Goal: Task Accomplishment & Management: Manage account settings

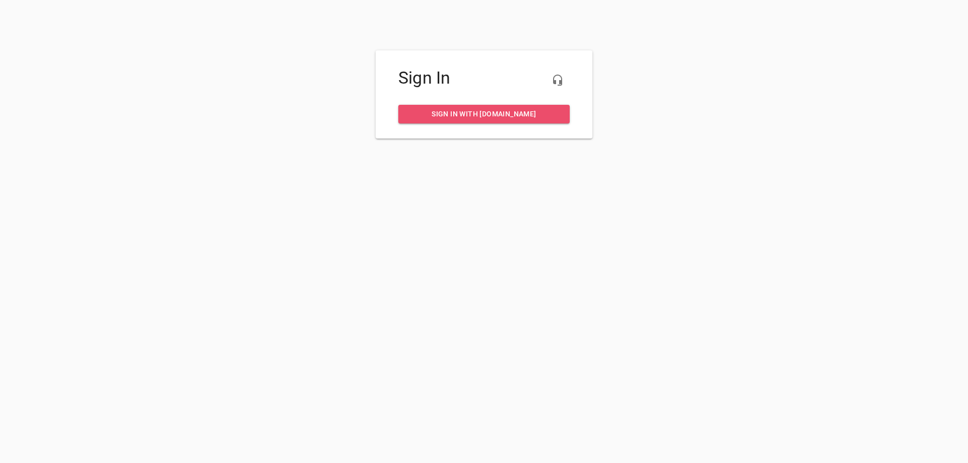
click at [496, 118] on span "Sign in with [DOMAIN_NAME]" at bounding box center [483, 114] width 155 height 13
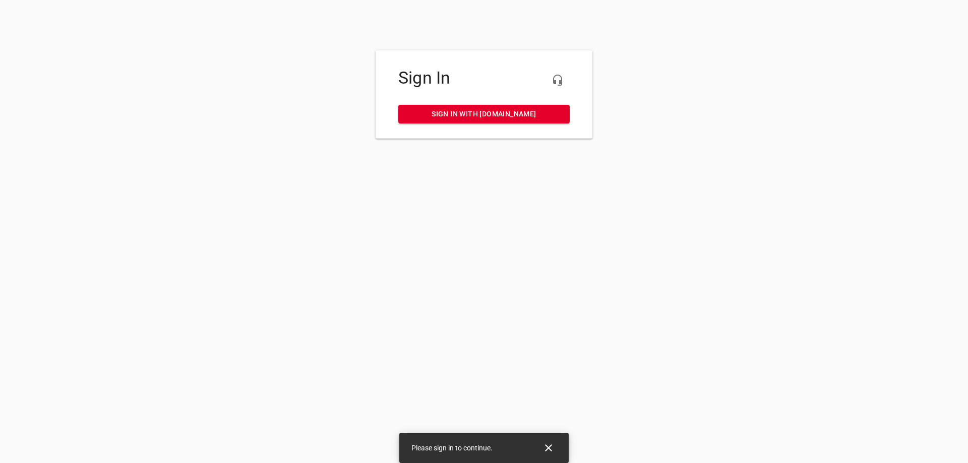
click at [535, 123] on link "Sign in with my.rheem.com" at bounding box center [483, 114] width 171 height 19
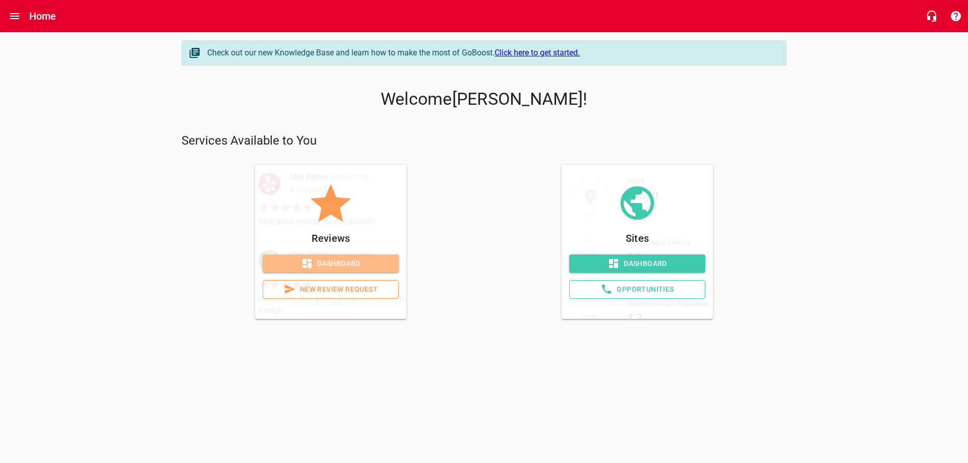
click at [324, 261] on span "Dashboard" at bounding box center [331, 264] width 120 height 13
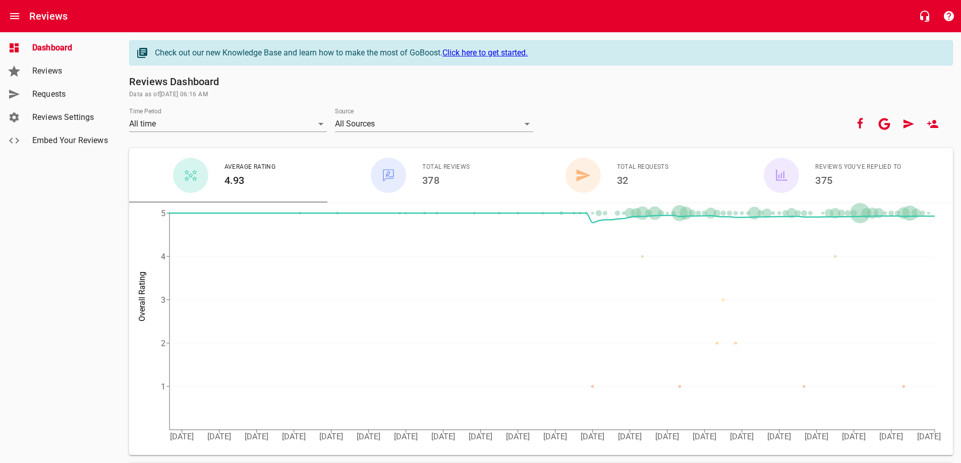
click at [50, 90] on span "Requests" at bounding box center [70, 94] width 77 height 12
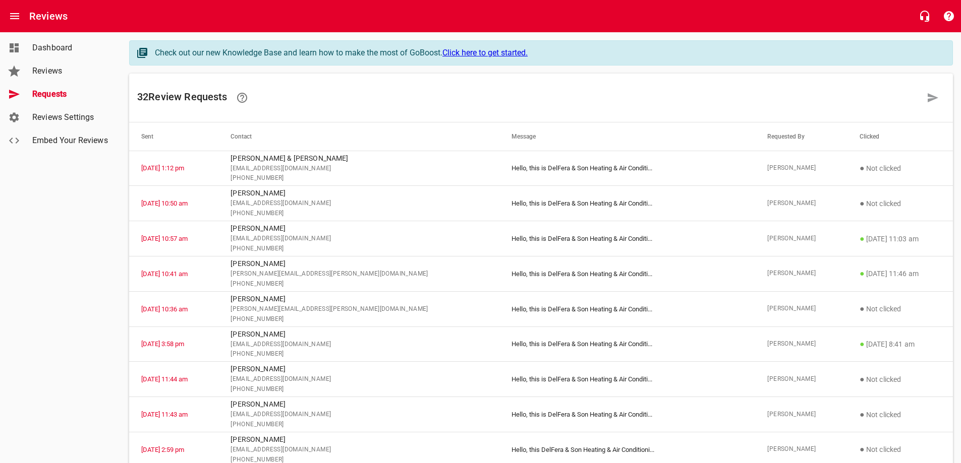
click at [66, 71] on span "Reviews" at bounding box center [70, 71] width 77 height 12
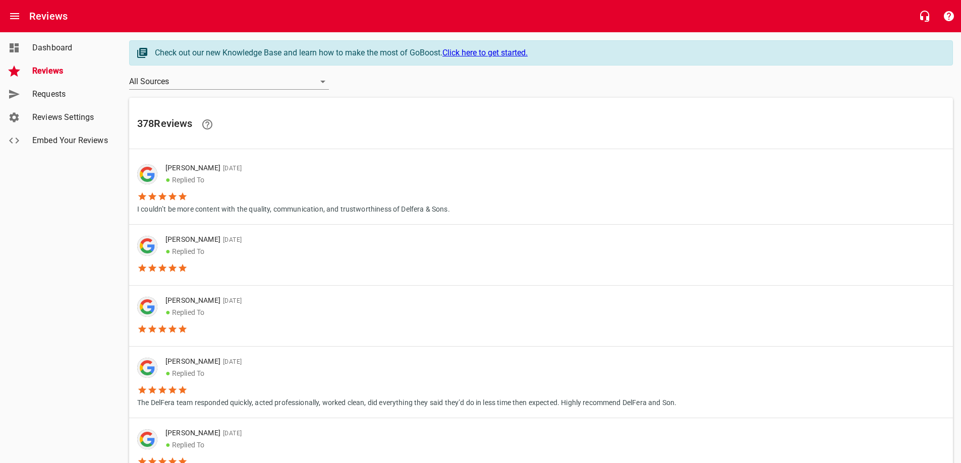
click at [111, 116] on div "Reviews Settings" at bounding box center [70, 117] width 85 height 12
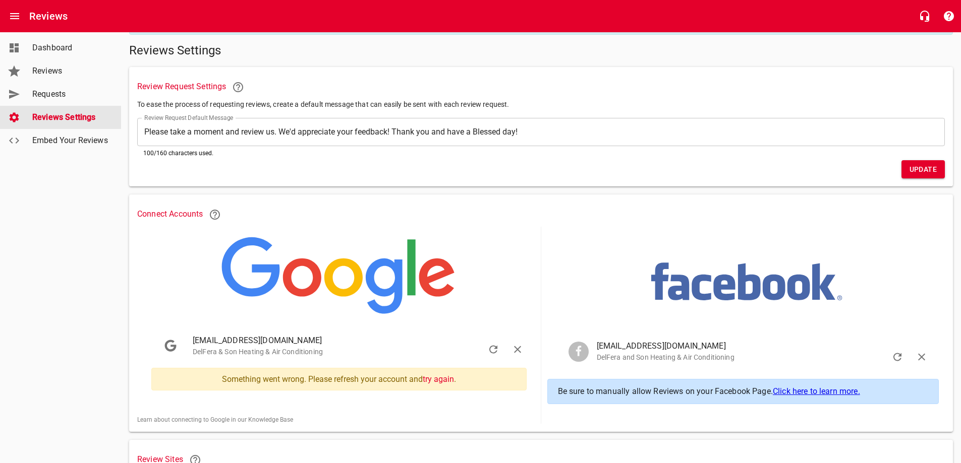
scroll to position [151, 0]
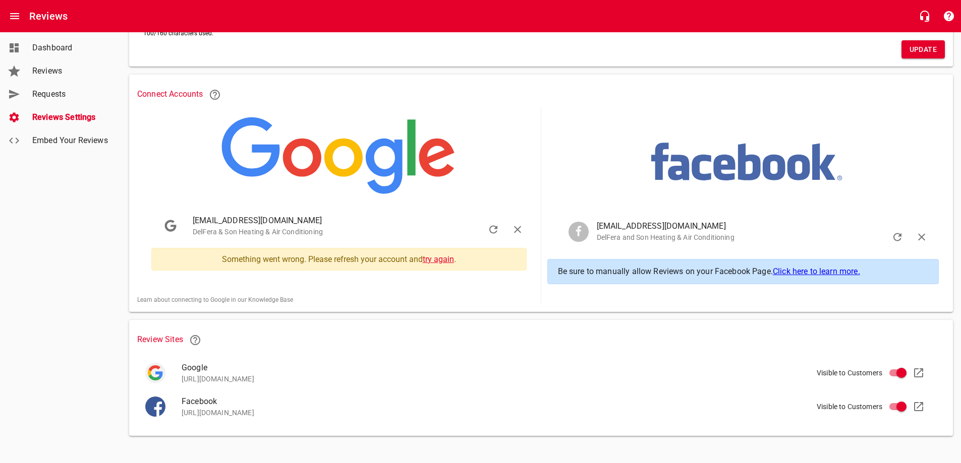
click at [432, 261] on link "try again" at bounding box center [438, 260] width 31 height 10
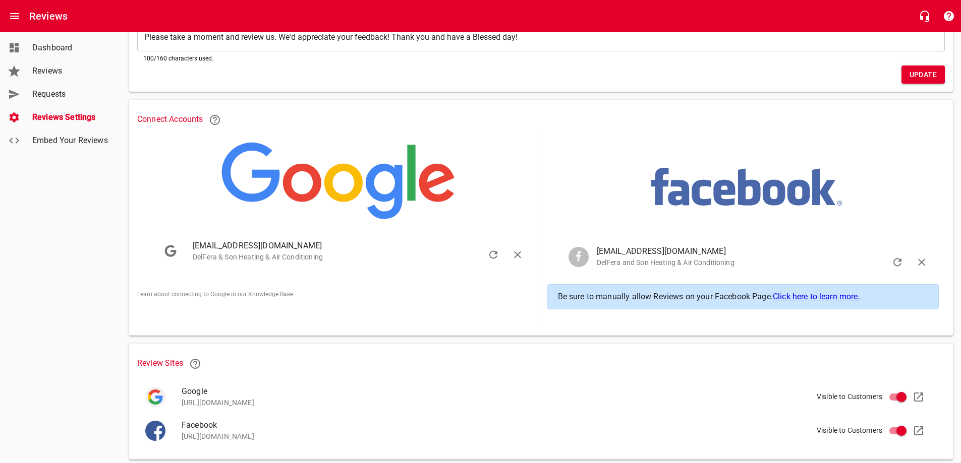
scroll to position [151, 0]
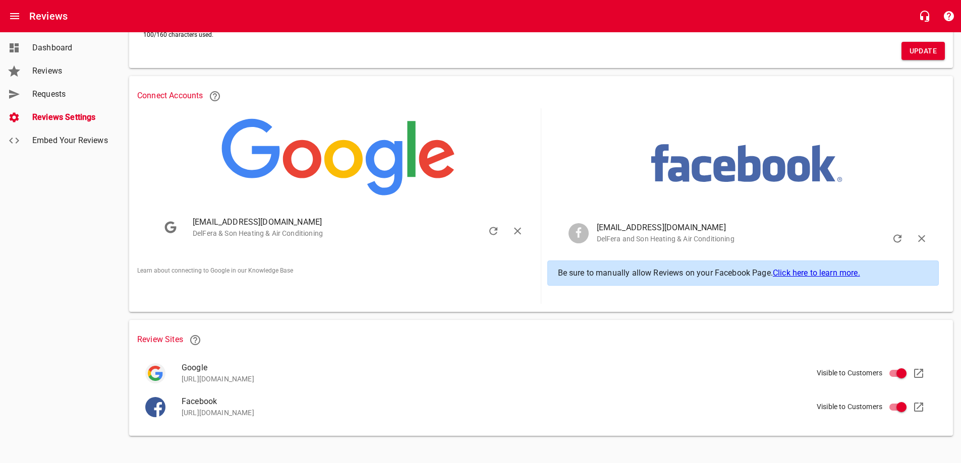
click at [81, 99] on span "Requests" at bounding box center [70, 94] width 77 height 12
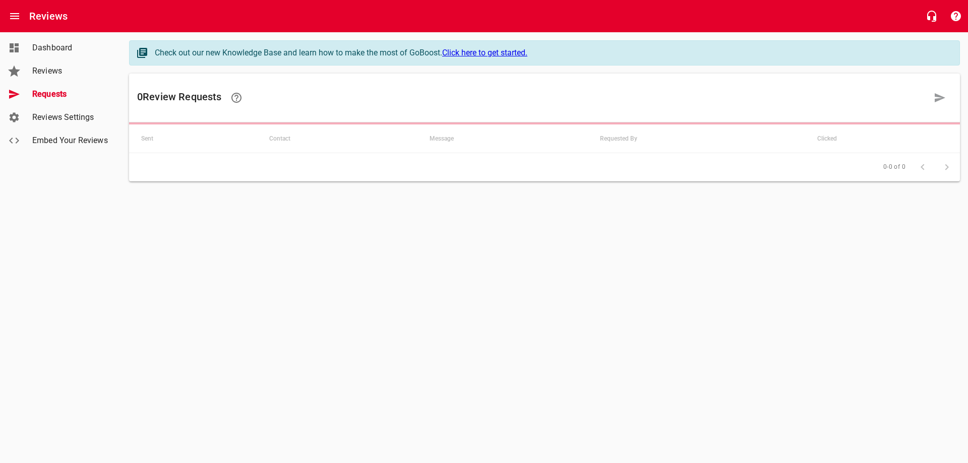
click at [81, 117] on span "Reviews Settings" at bounding box center [70, 117] width 77 height 12
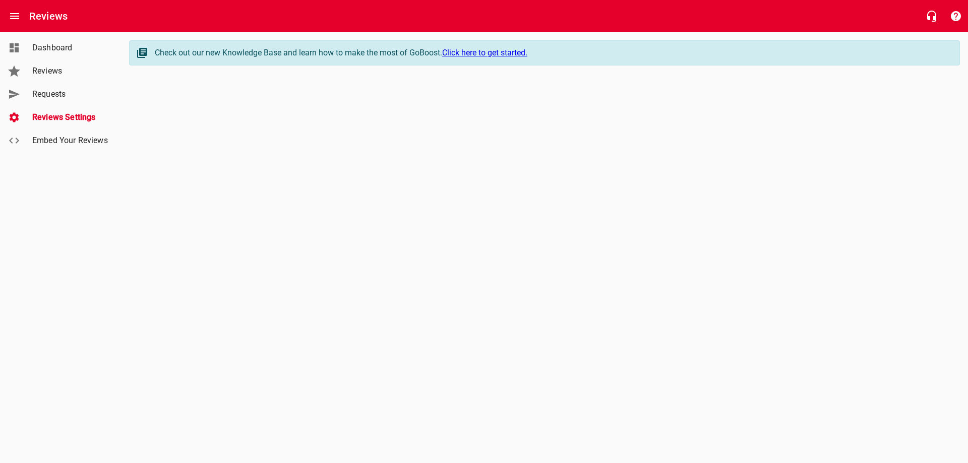
click at [85, 45] on span "Dashboard" at bounding box center [70, 48] width 77 height 12
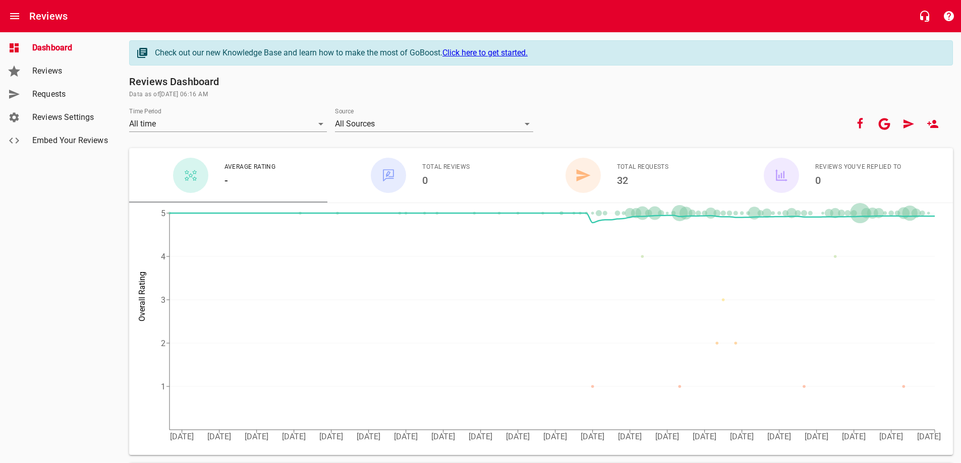
click at [84, 129] on link "Reviews Settings" at bounding box center [60, 117] width 121 height 23
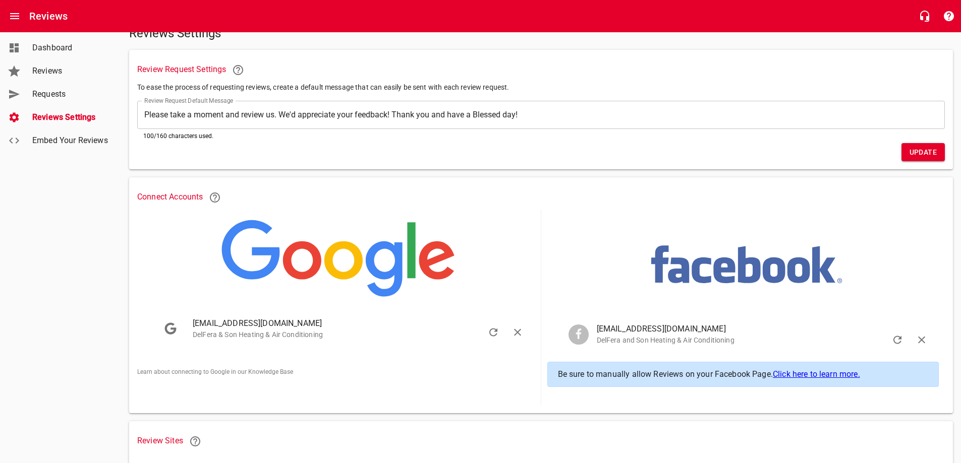
scroll to position [50, 0]
